Goal: Task Accomplishment & Management: Use online tool/utility

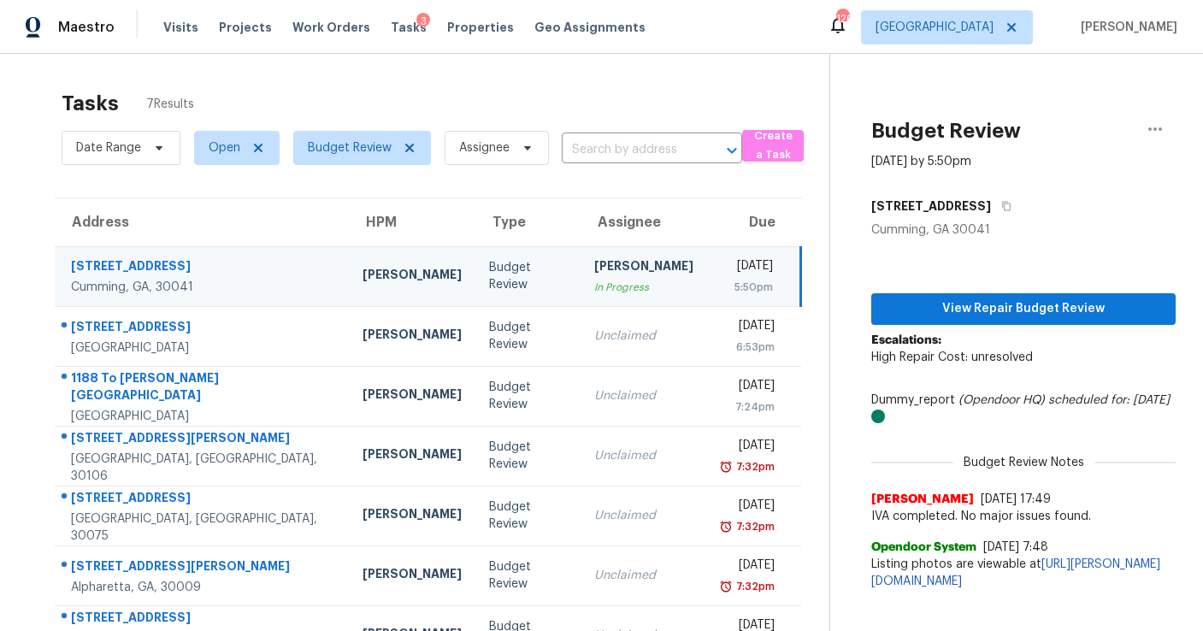
scroll to position [54, 0]
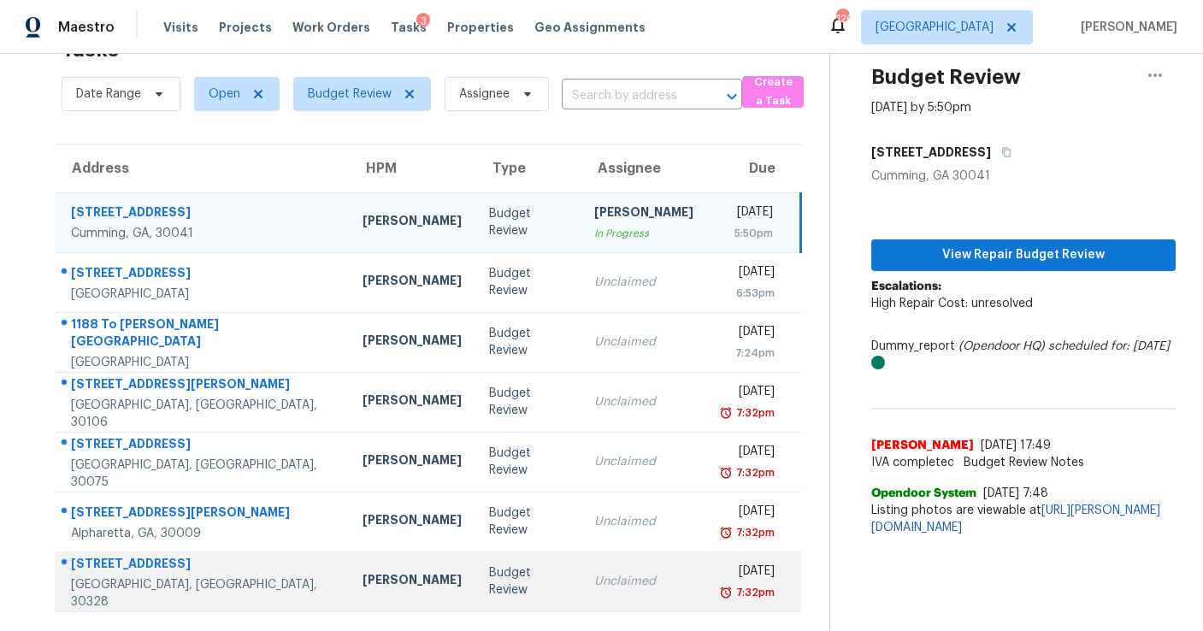
click at [581, 570] on td "Unclaimed" at bounding box center [644, 582] width 127 height 60
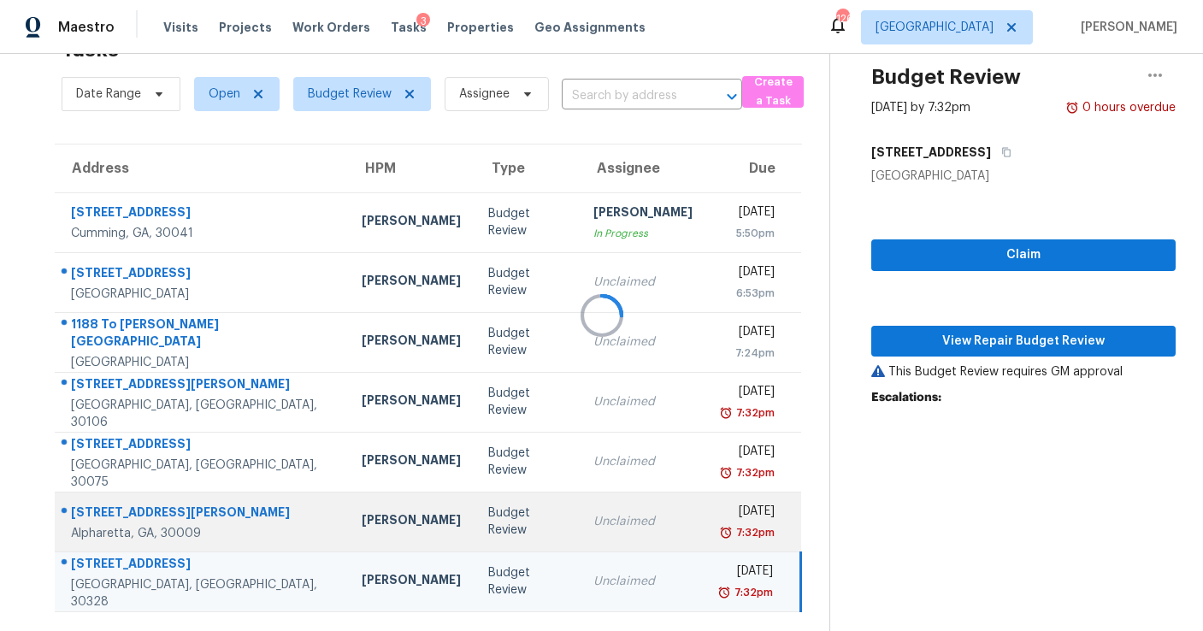
scroll to position [68, 0]
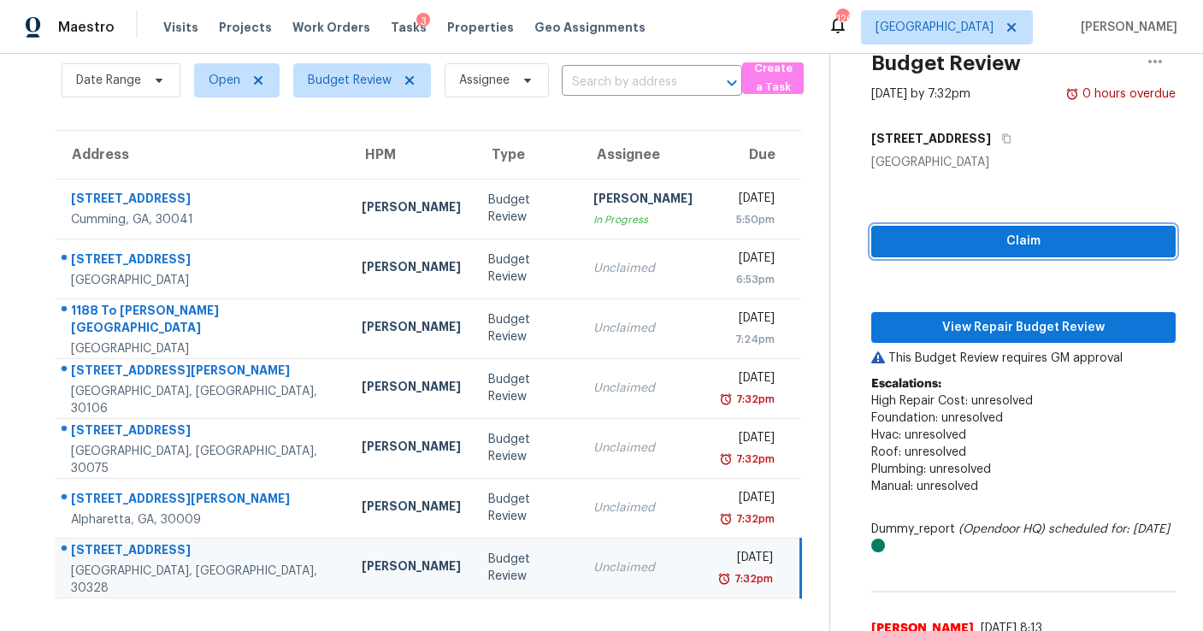
click at [971, 242] on span "Claim" at bounding box center [1023, 241] width 277 height 21
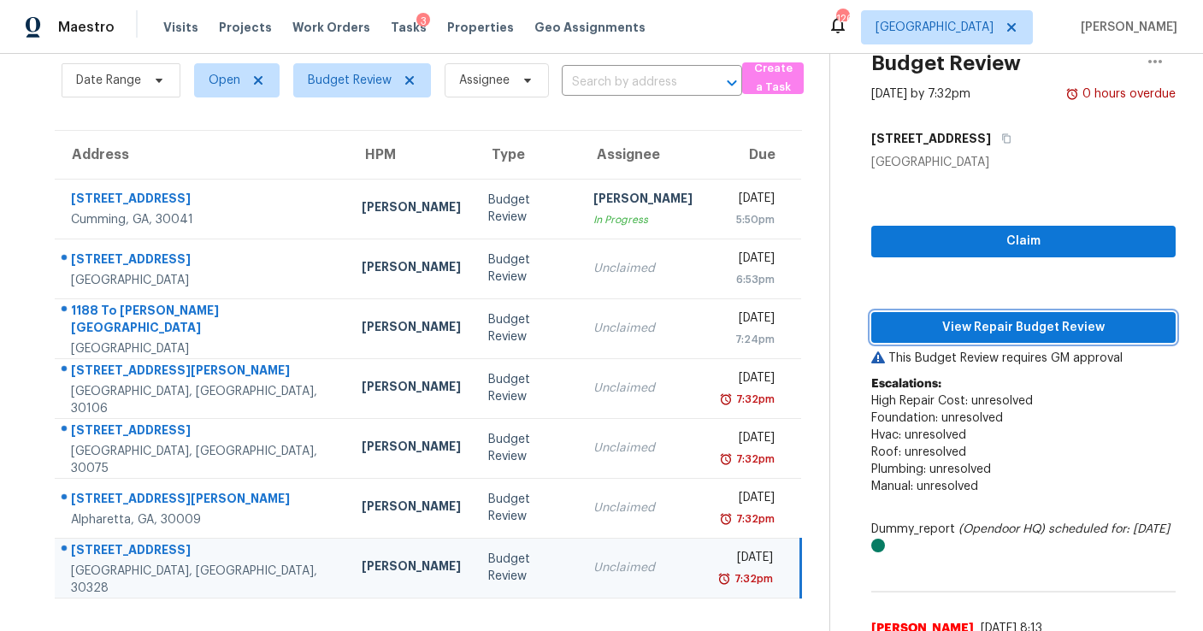
click at [964, 328] on span "View Repair Budget Review" at bounding box center [1023, 327] width 277 height 21
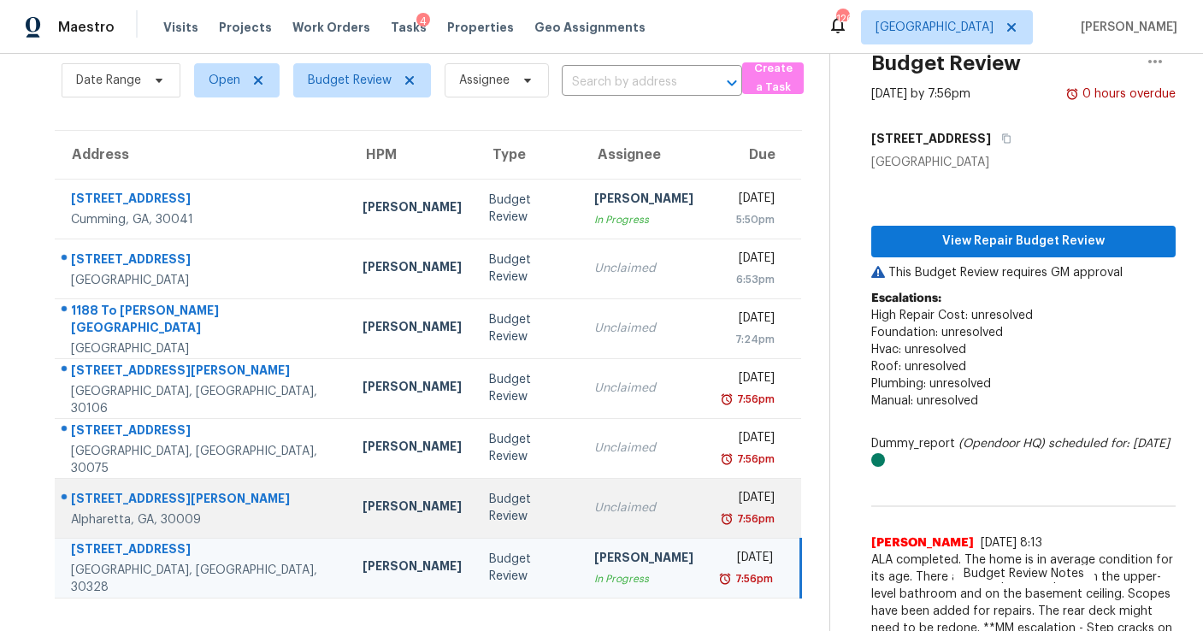
click at [594, 506] on div "Unclaimed" at bounding box center [643, 507] width 99 height 17
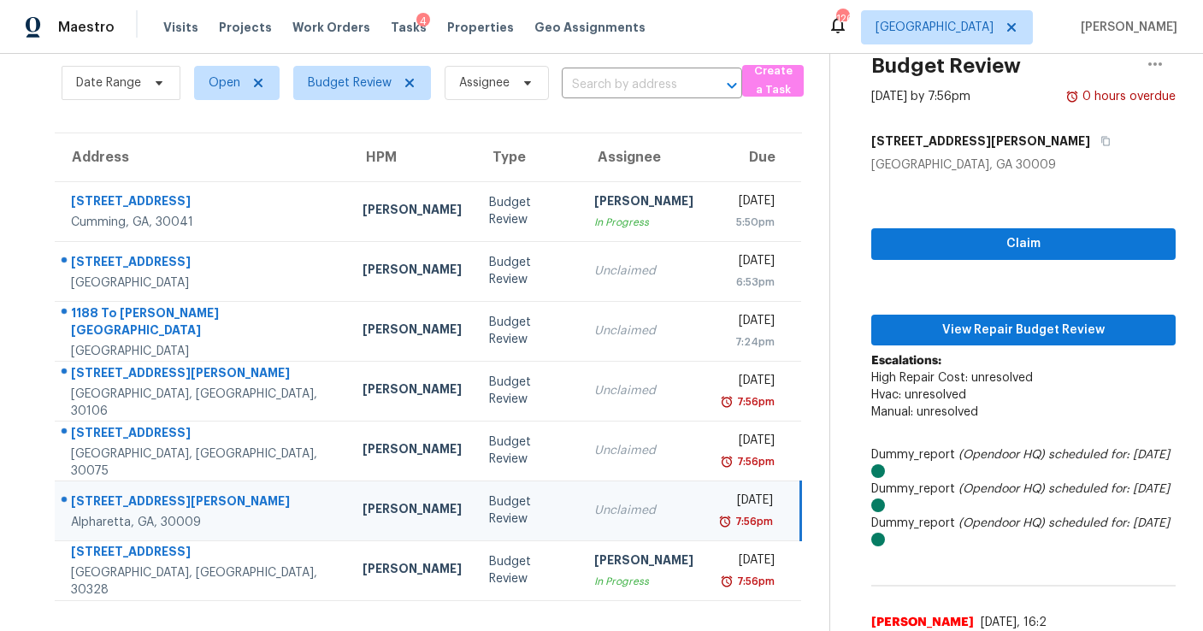
scroll to position [27, 0]
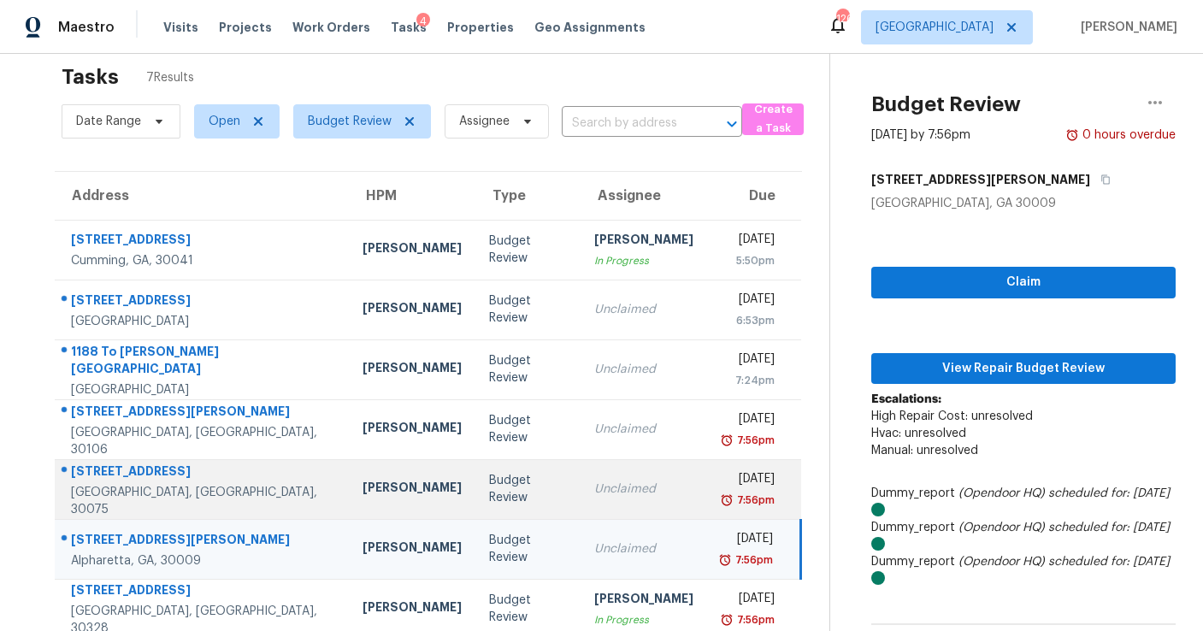
click at [476, 500] on td "Budget Review" at bounding box center [528, 489] width 105 height 60
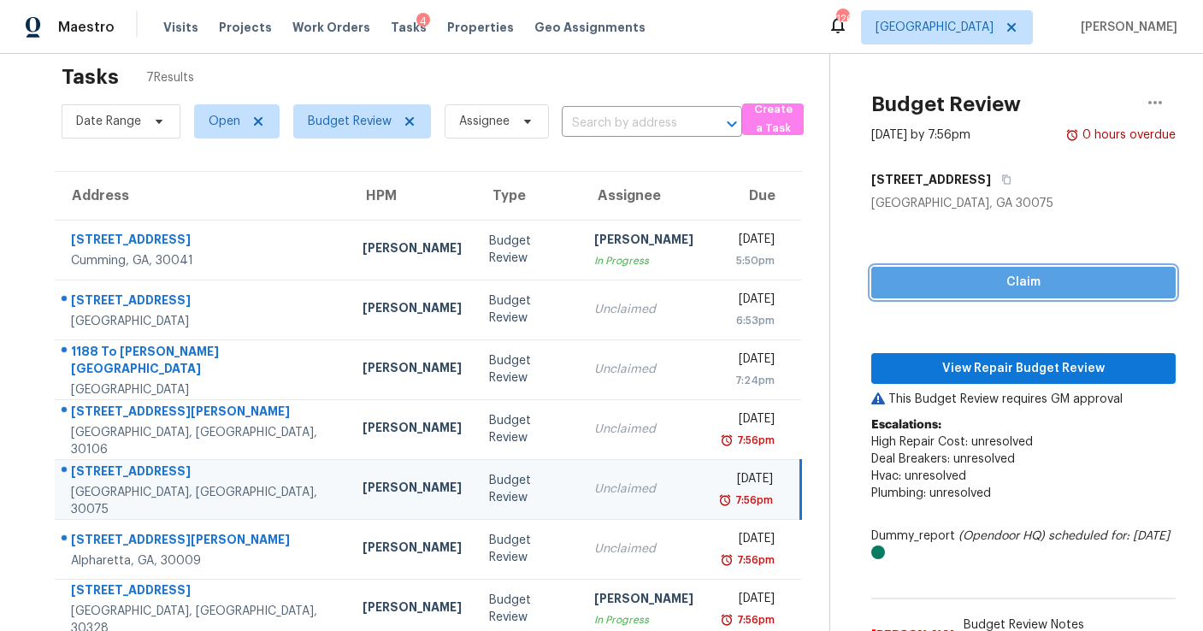
click at [1001, 278] on span "Claim" at bounding box center [1023, 282] width 277 height 21
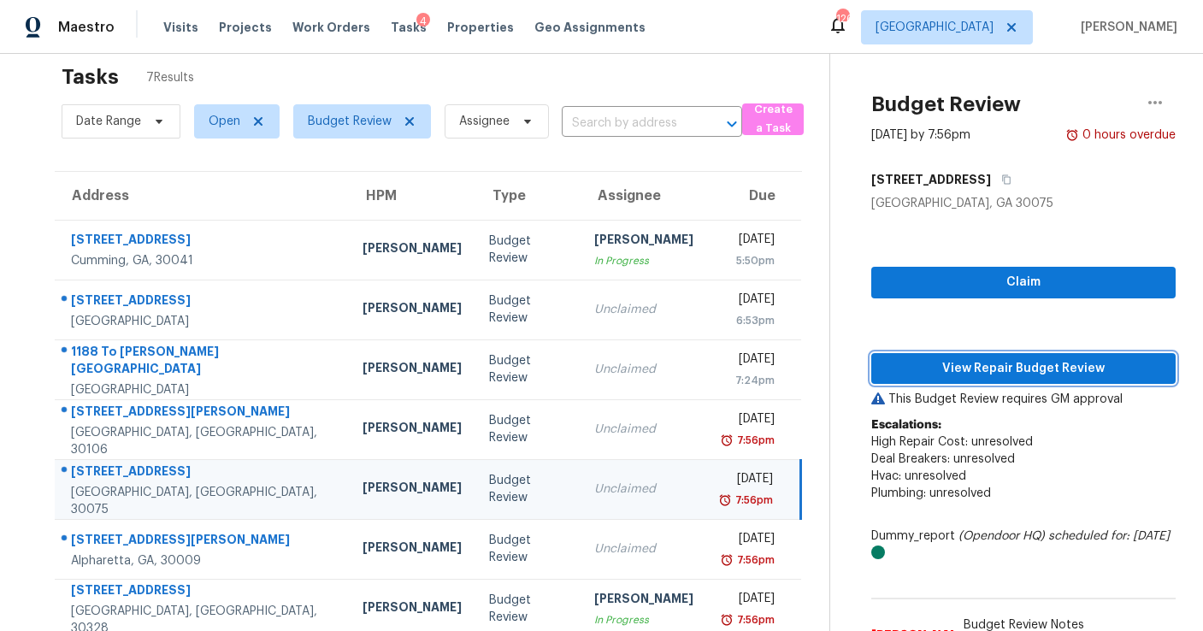
click at [997, 365] on span "View Repair Budget Review" at bounding box center [1023, 368] width 277 height 21
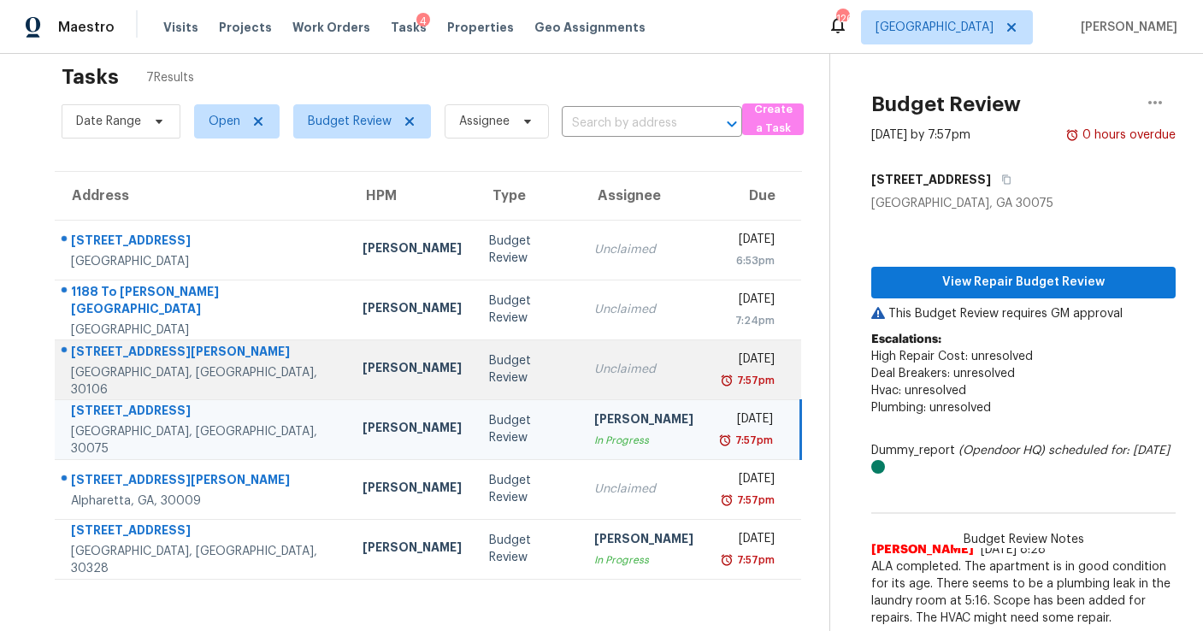
click at [581, 382] on td "Unclaimed" at bounding box center [644, 370] width 127 height 60
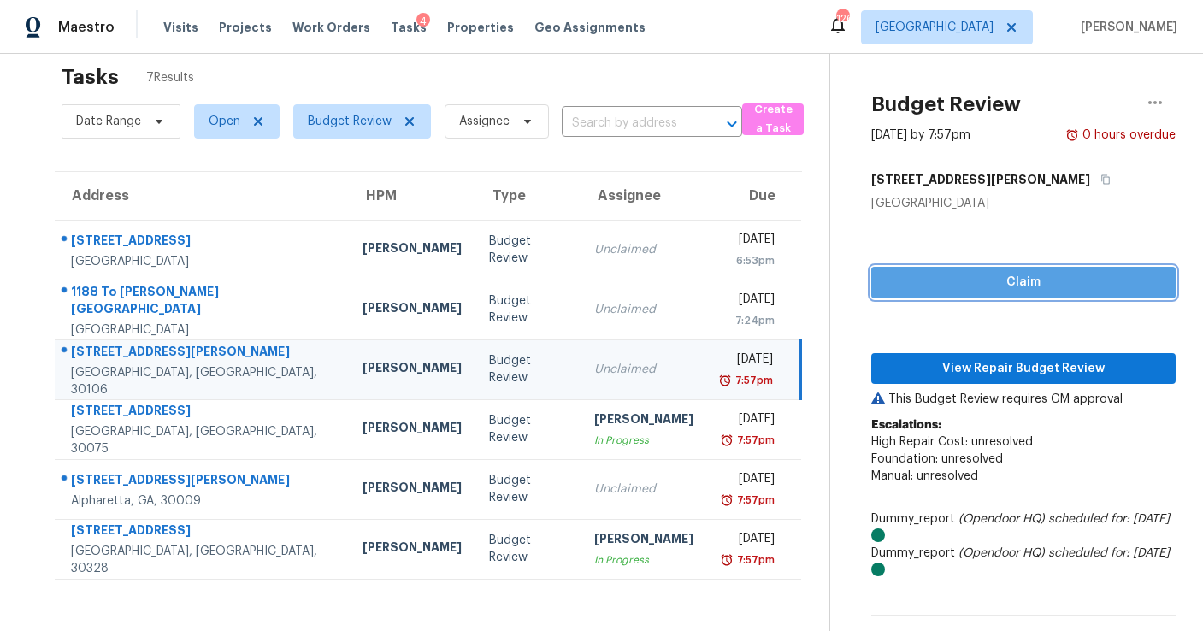
click at [960, 287] on span "Claim" at bounding box center [1023, 282] width 277 height 21
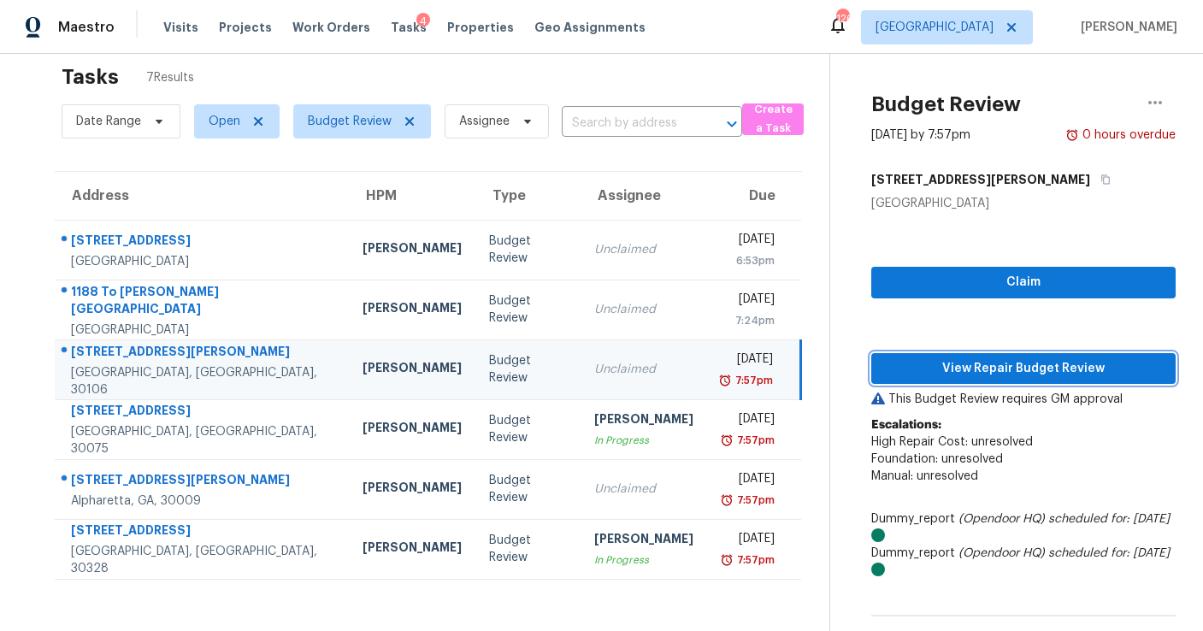
click at [960, 381] on button "View Repair Budget Review" at bounding box center [1023, 369] width 304 height 32
